Goal: Transaction & Acquisition: Purchase product/service

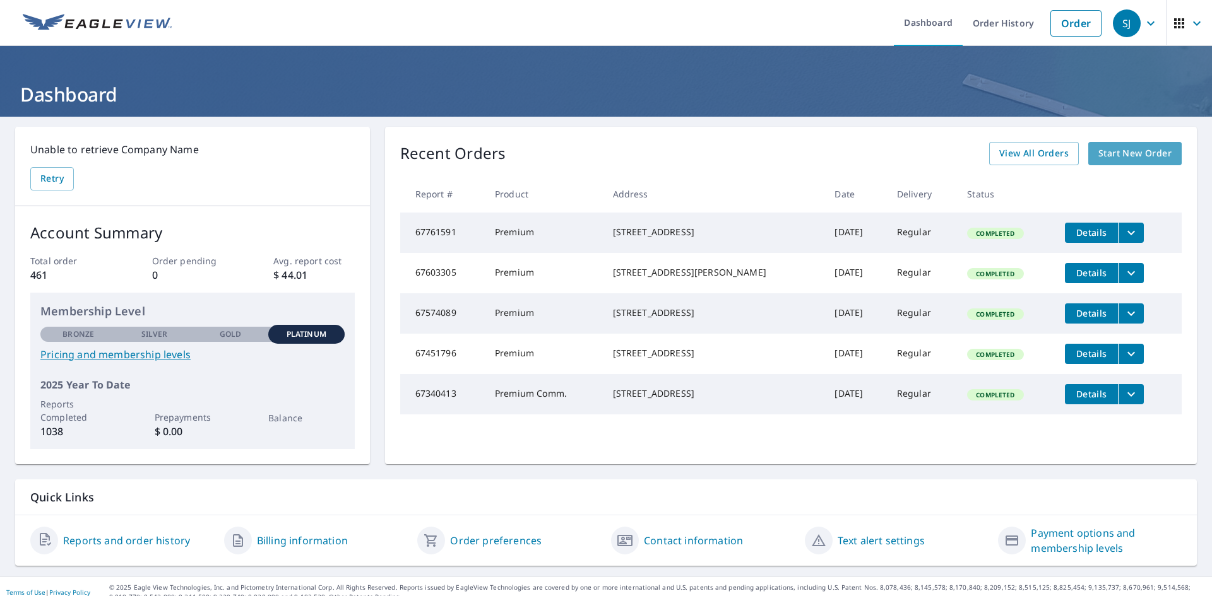
click at [1123, 155] on span "Start New Order" at bounding box center [1134, 154] width 73 height 16
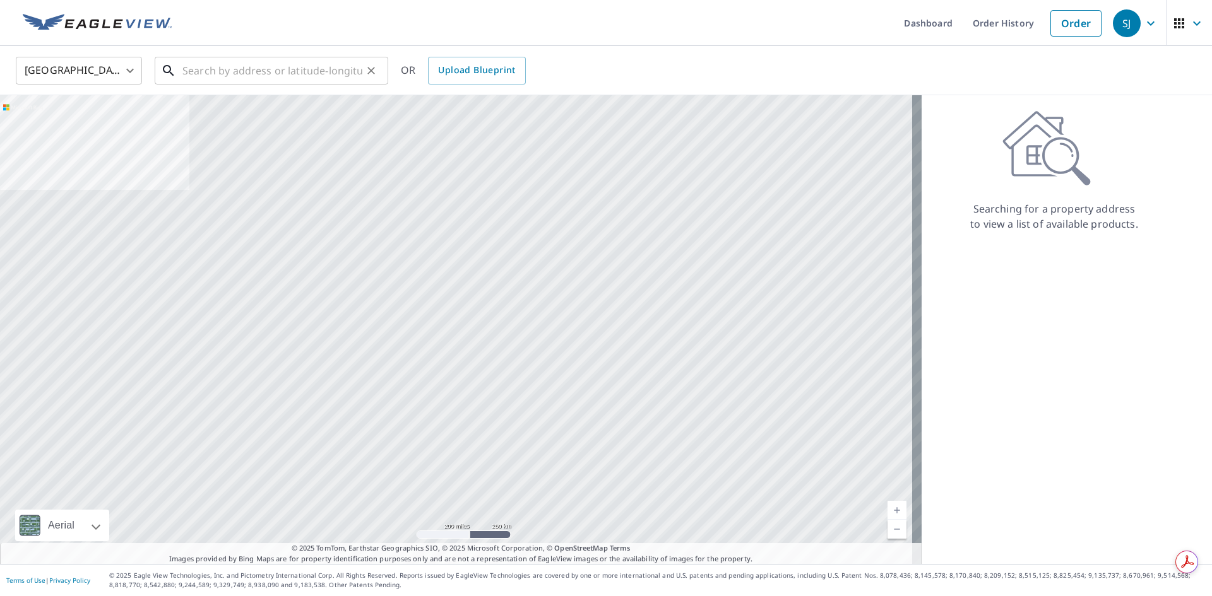
click at [217, 71] on input "text" at bounding box center [272, 70] width 180 height 35
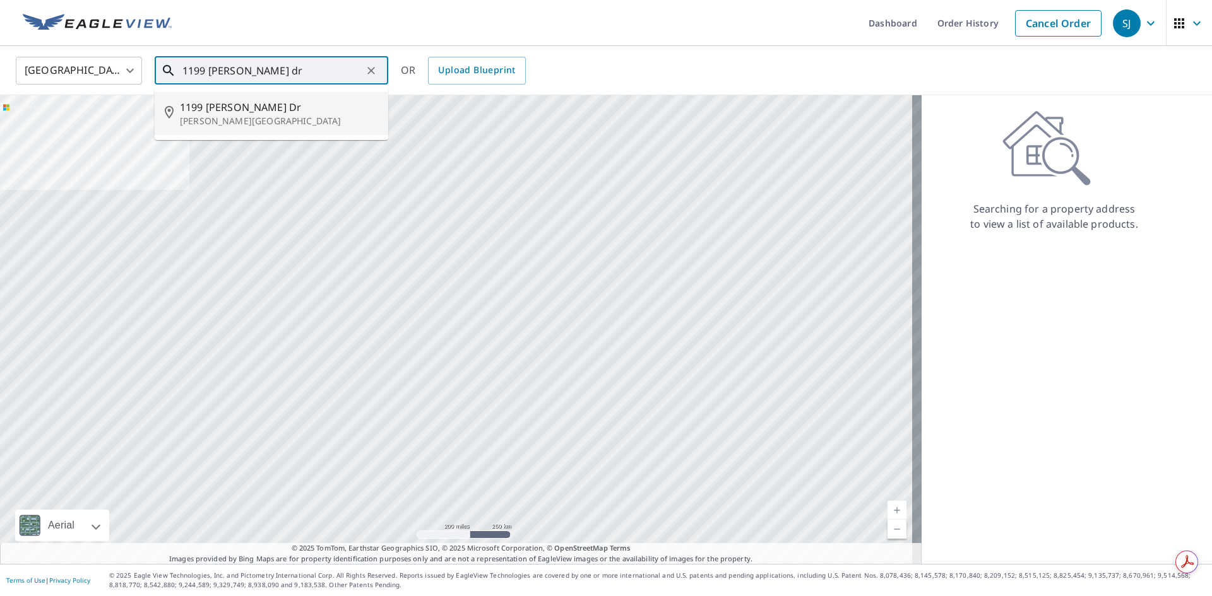
click at [186, 109] on span "1199 [PERSON_NAME] Dr" at bounding box center [279, 107] width 198 height 15
type input "[STREET_ADDRESS][PERSON_NAME][PERSON_NAME]"
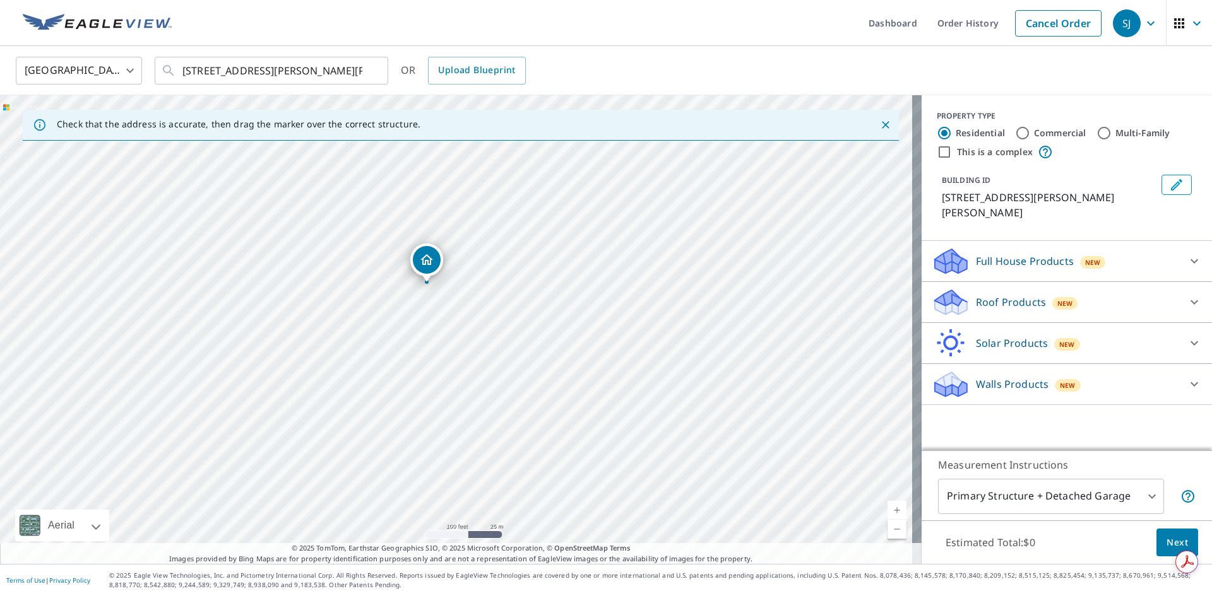
drag, startPoint x: 540, startPoint y: 296, endPoint x: 599, endPoint y: 277, distance: 61.7
click at [599, 277] on div "[STREET_ADDRESS][PERSON_NAME][PERSON_NAME]" at bounding box center [460, 329] width 921 height 469
drag, startPoint x: 560, startPoint y: 333, endPoint x: 721, endPoint y: 338, distance: 161.6
click at [721, 338] on div "[STREET_ADDRESS][PERSON_NAME][PERSON_NAME]" at bounding box center [460, 329] width 921 height 469
click at [1035, 501] on body "SJ SJ Dashboard Order History Cancel Order SJ [GEOGRAPHIC_DATA] [GEOGRAPHIC_DAT…" at bounding box center [606, 298] width 1212 height 596
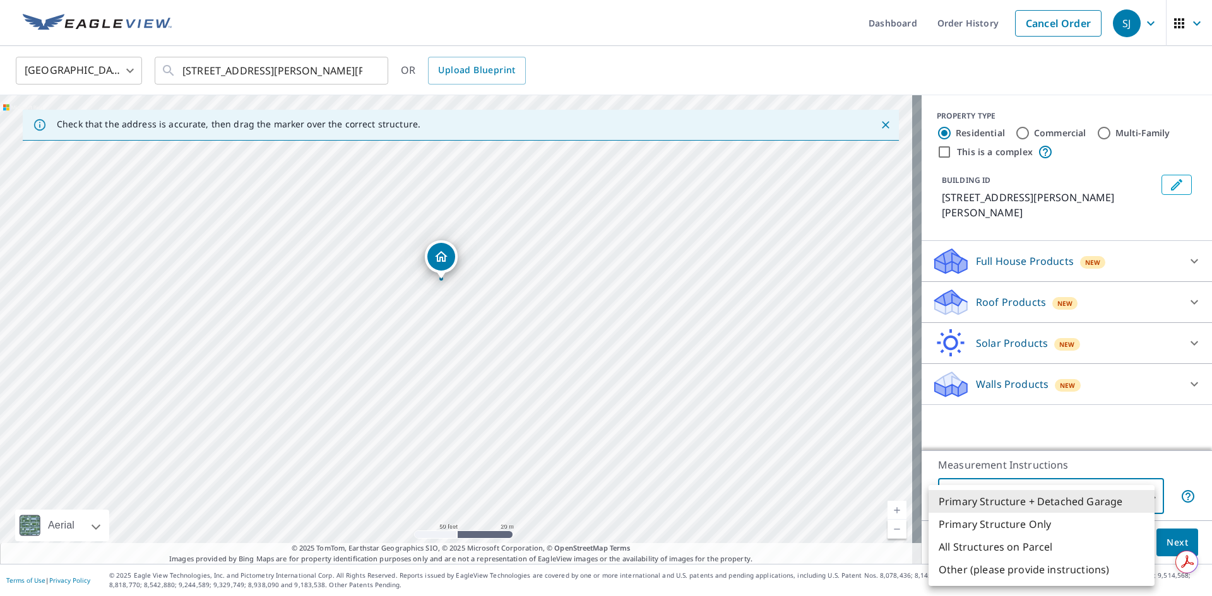
click at [1011, 288] on div at bounding box center [606, 298] width 1212 height 596
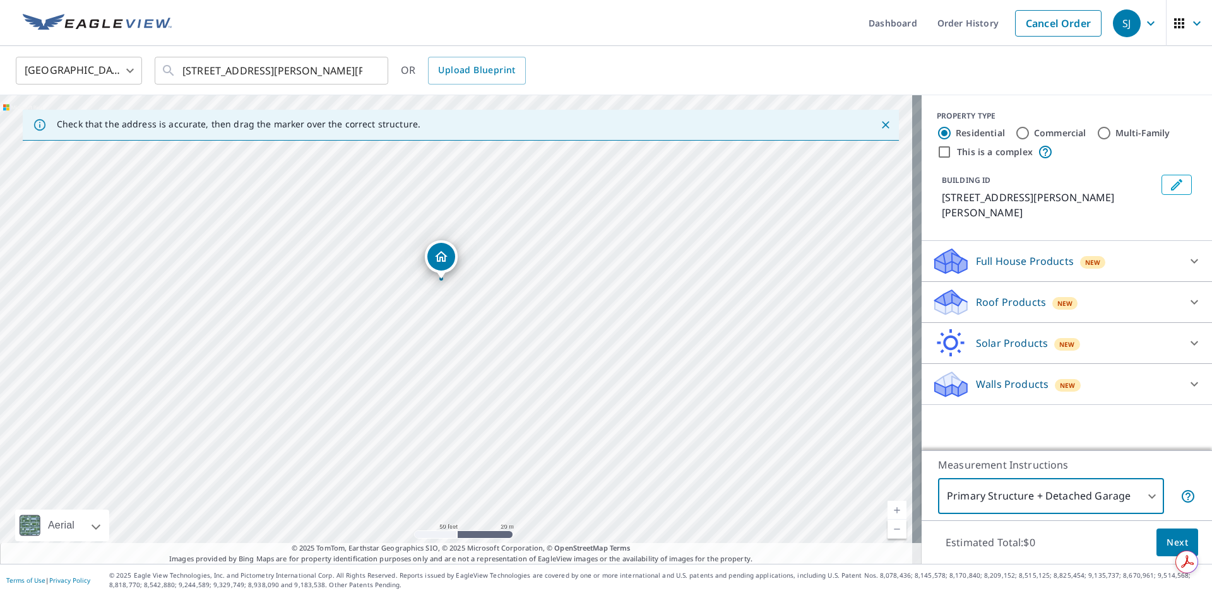
click at [1006, 295] on p "Roof Products" at bounding box center [1011, 302] width 70 height 15
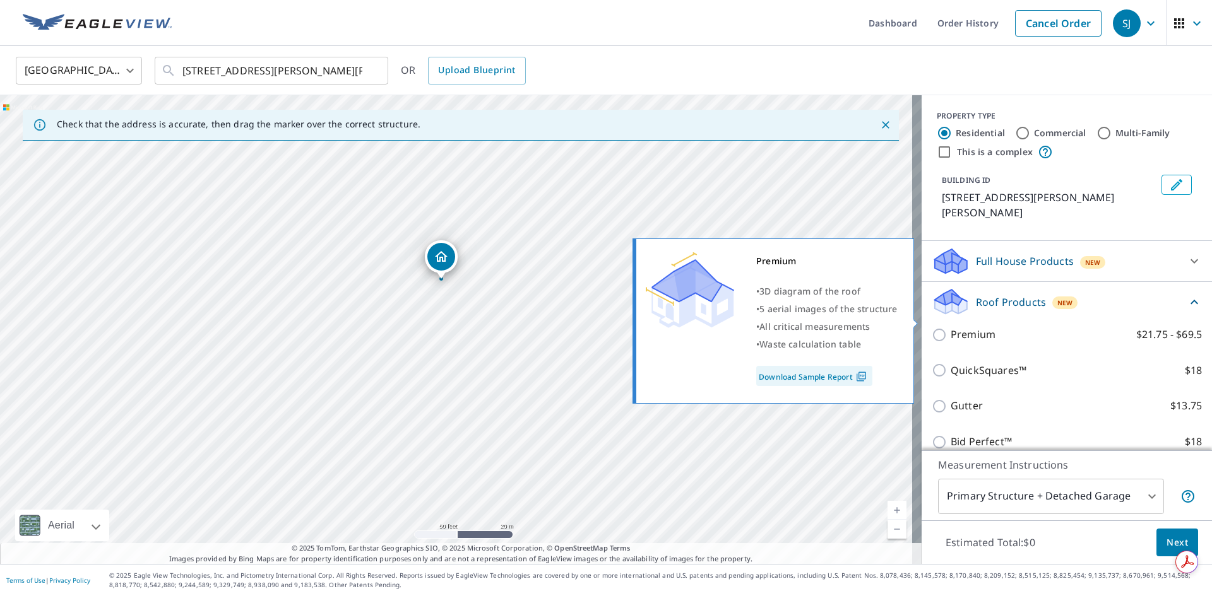
click at [997, 327] on label "Premium $21.75 - $69.5" at bounding box center [1075, 335] width 251 height 16
click at [950, 328] on input "Premium $21.75 - $69.5" at bounding box center [940, 335] width 19 height 15
checkbox input "true"
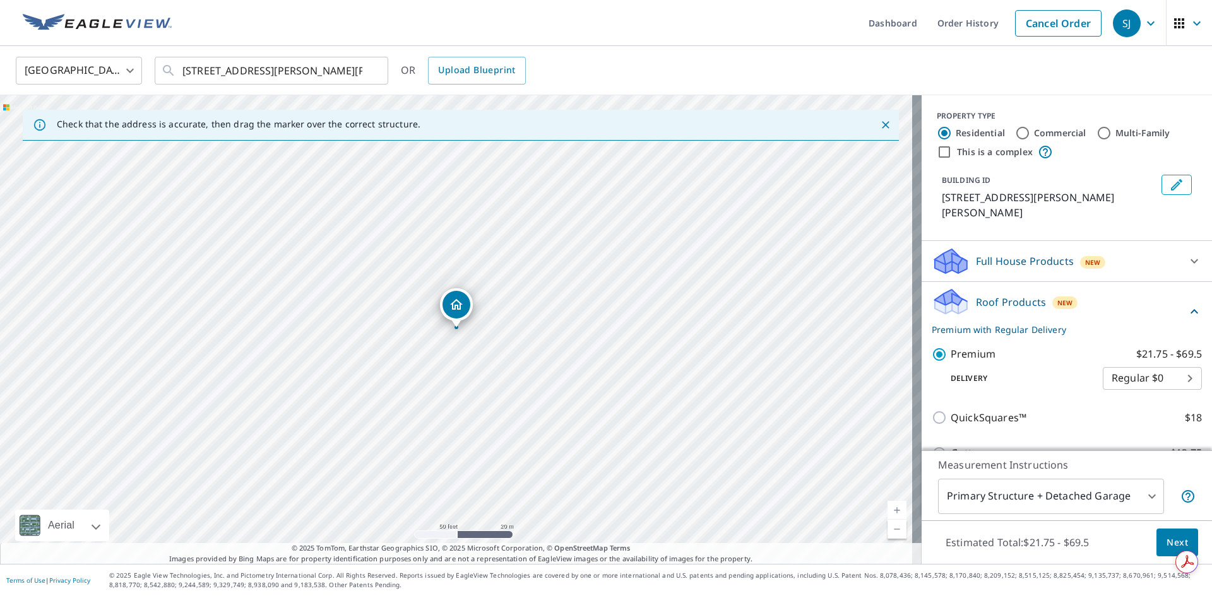
click at [1147, 494] on body "SJ SJ Dashboard Order History Cancel Order SJ [GEOGRAPHIC_DATA] [GEOGRAPHIC_DAT…" at bounding box center [606, 298] width 1212 height 596
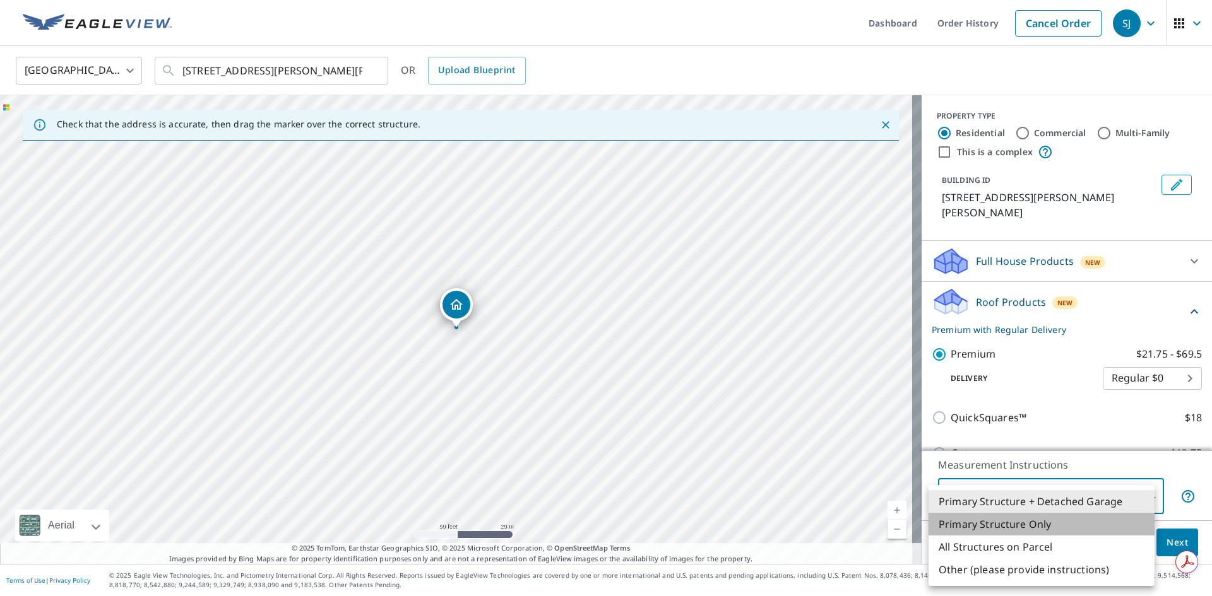
click at [1046, 523] on li "Primary Structure Only" at bounding box center [1041, 524] width 226 height 23
type input "2"
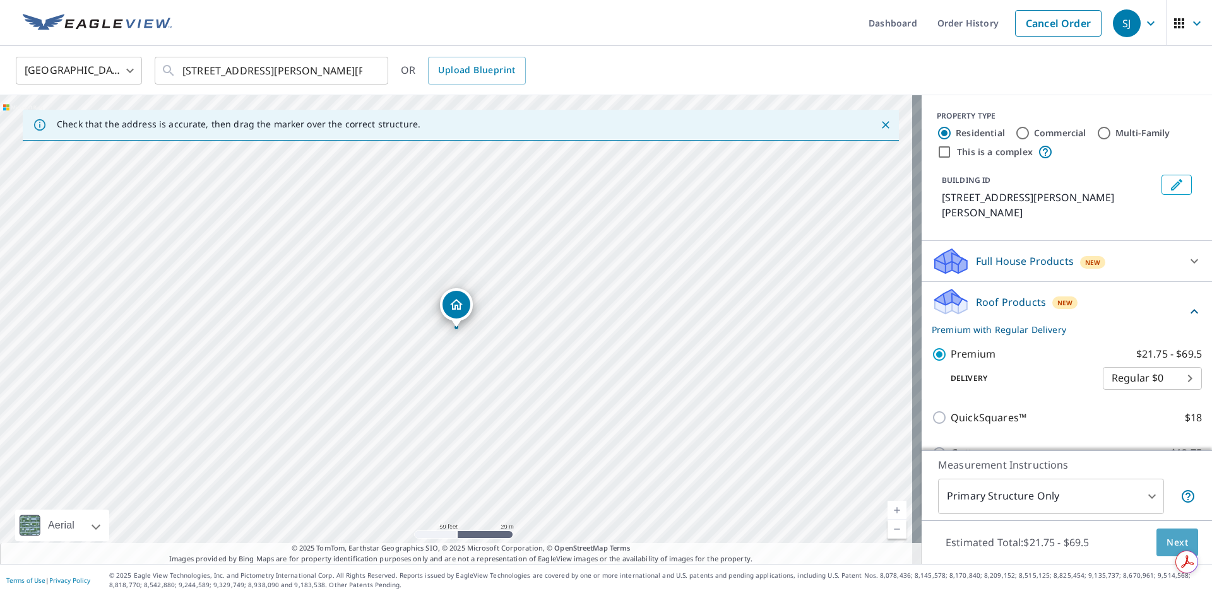
click at [1166, 540] on span "Next" at bounding box center [1176, 543] width 21 height 16
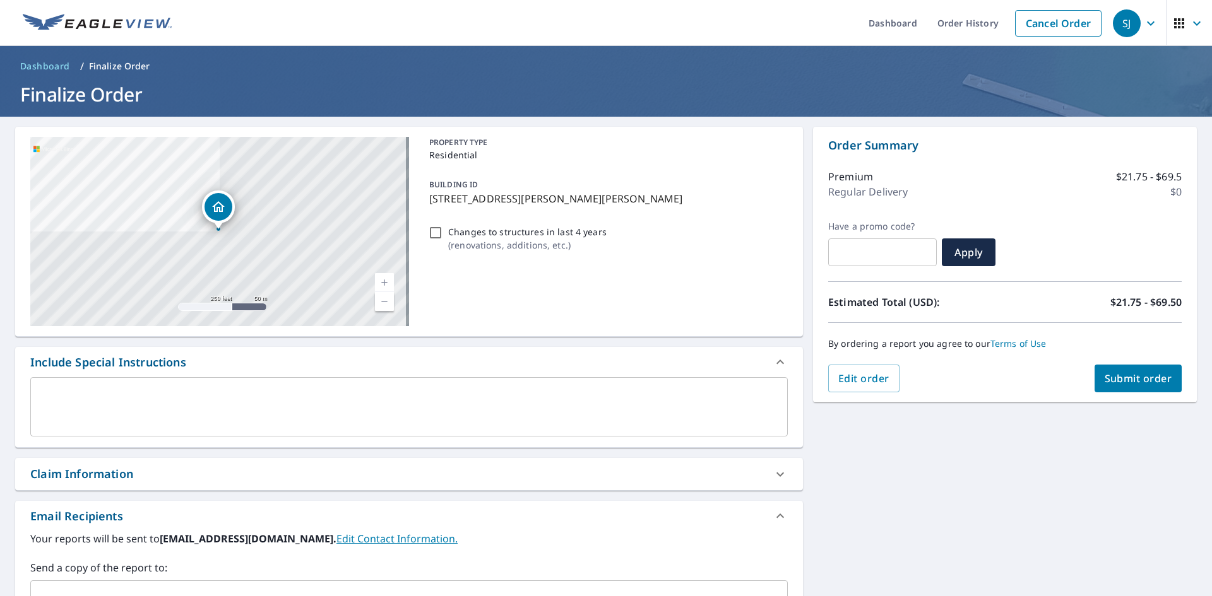
click at [1131, 375] on span "Submit order" at bounding box center [1138, 379] width 68 height 14
